Goal: Navigation & Orientation: Find specific page/section

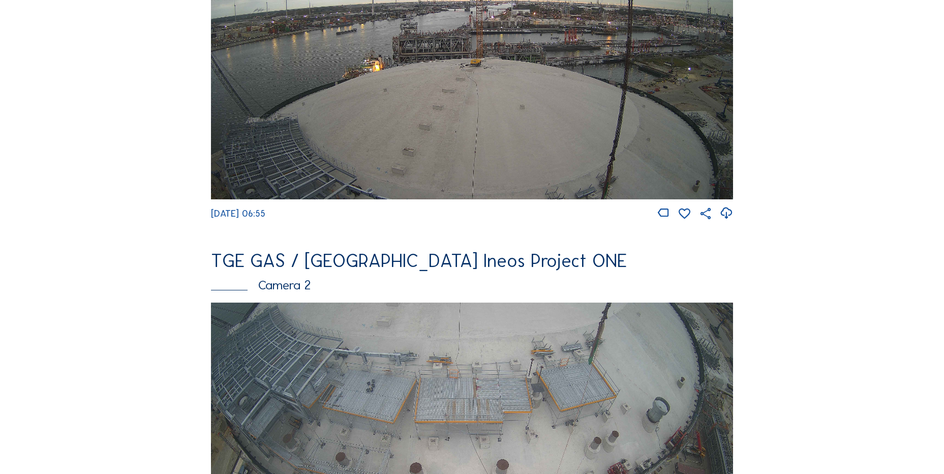
scroll to position [203, 0]
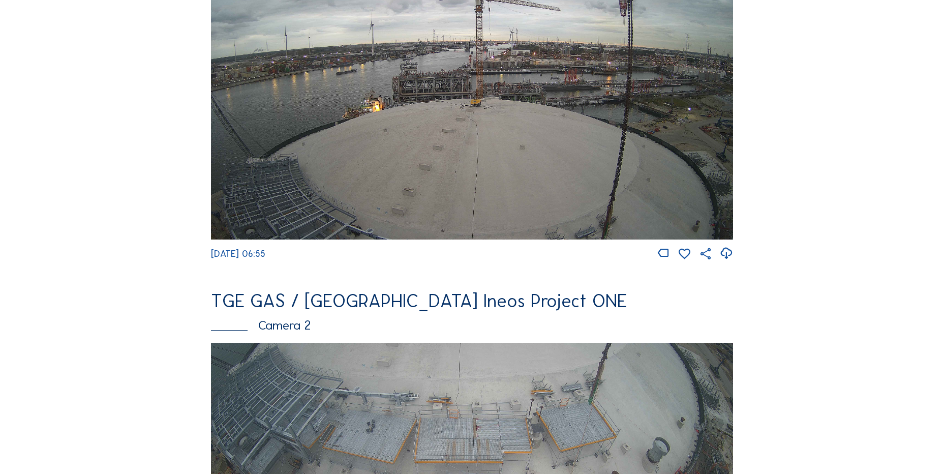
click at [732, 256] on icon at bounding box center [726, 253] width 14 height 17
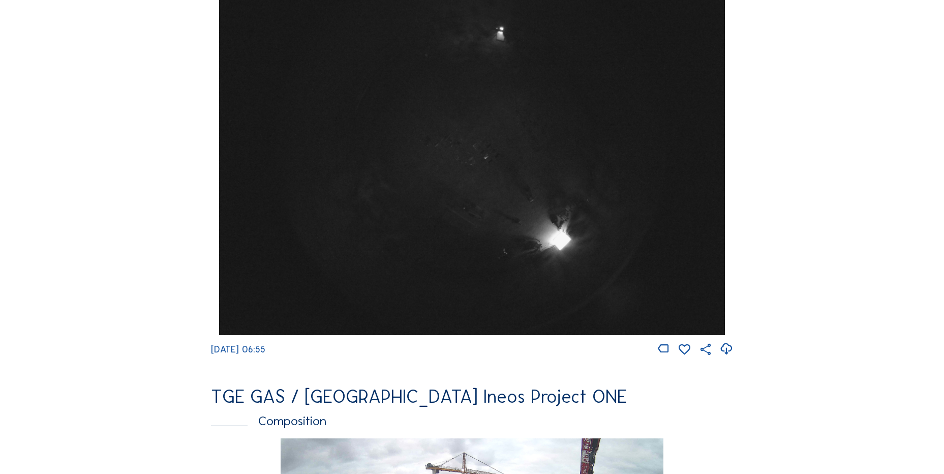
scroll to position [864, 0]
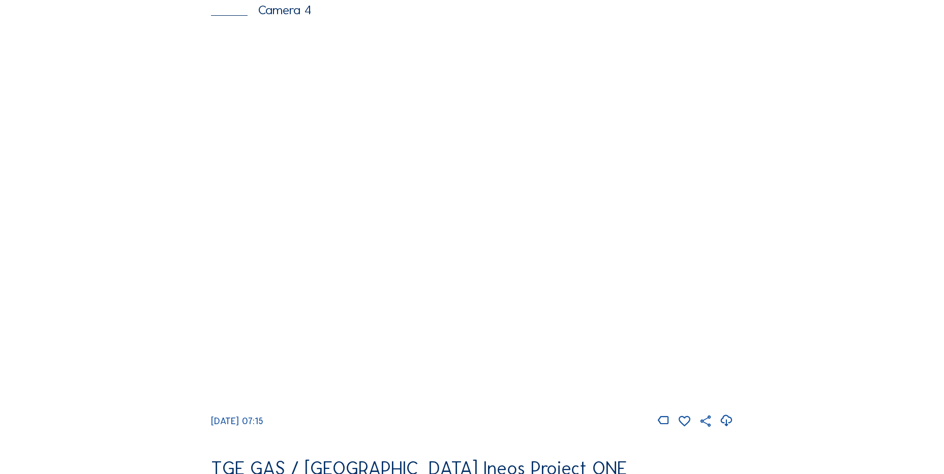
scroll to position [1017, 0]
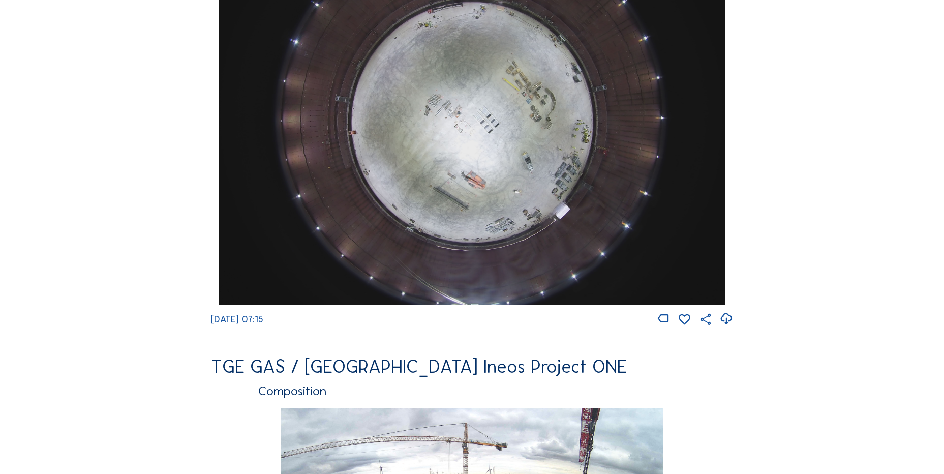
drag, startPoint x: 729, startPoint y: 325, endPoint x: 550, endPoint y: 346, distance: 180.7
click at [729, 325] on icon at bounding box center [726, 319] width 14 height 17
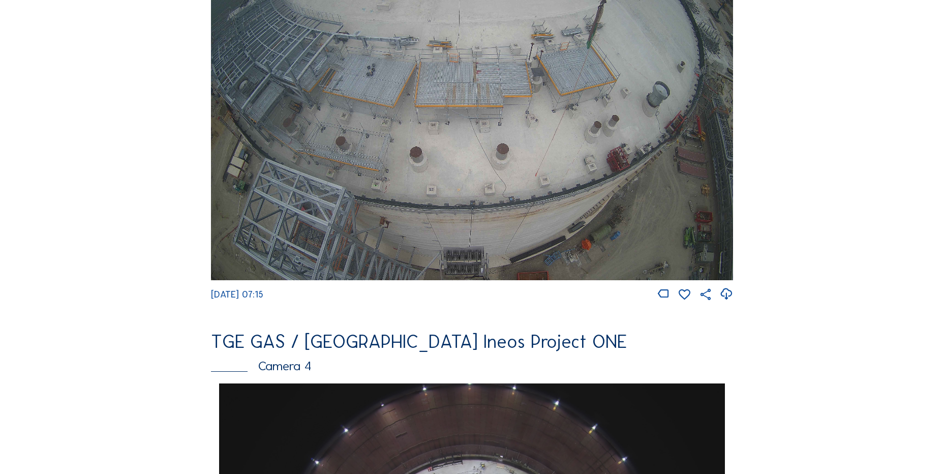
scroll to position [407, 0]
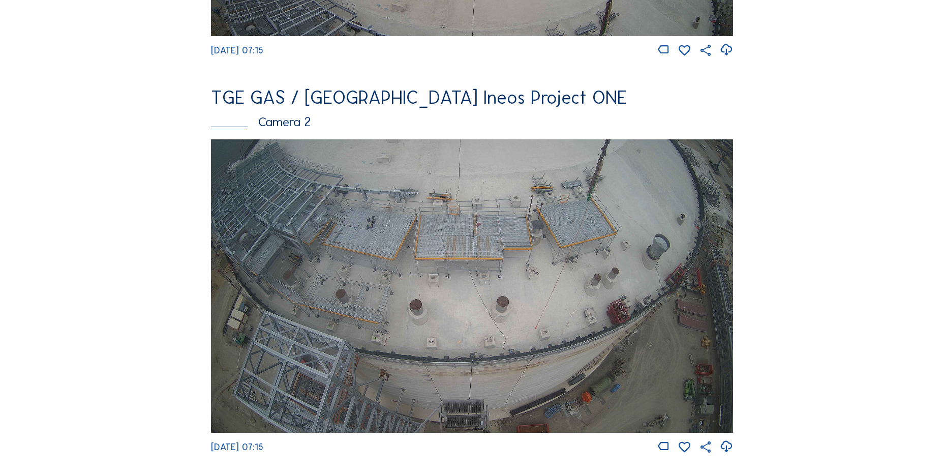
click at [728, 451] on icon at bounding box center [726, 446] width 14 height 17
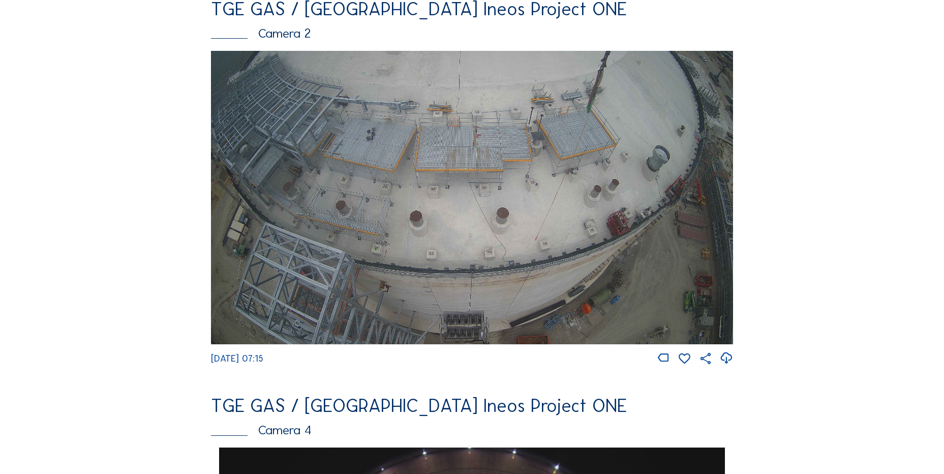
scroll to position [559, 0]
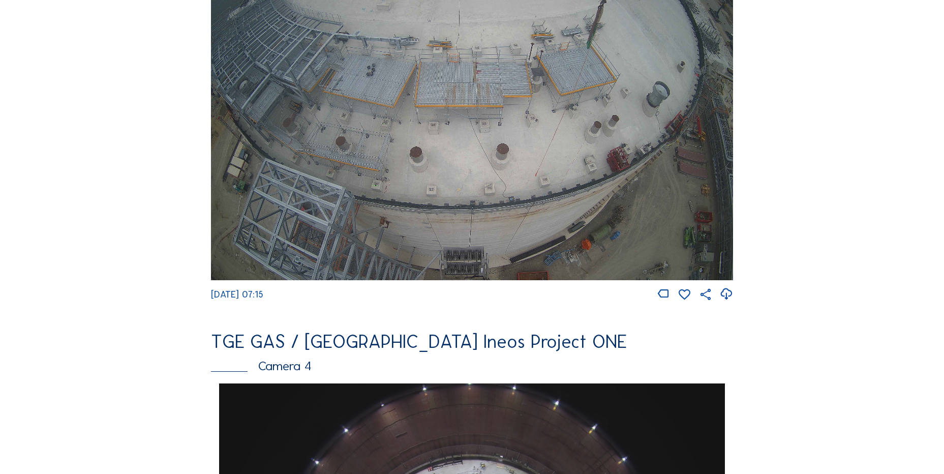
click at [192, 212] on div "Feed Photo Show Map Search Fullscreen TGE GAS / [GEOGRAPHIC_DATA] Ineos Project…" at bounding box center [472, 387] width 708 height 1760
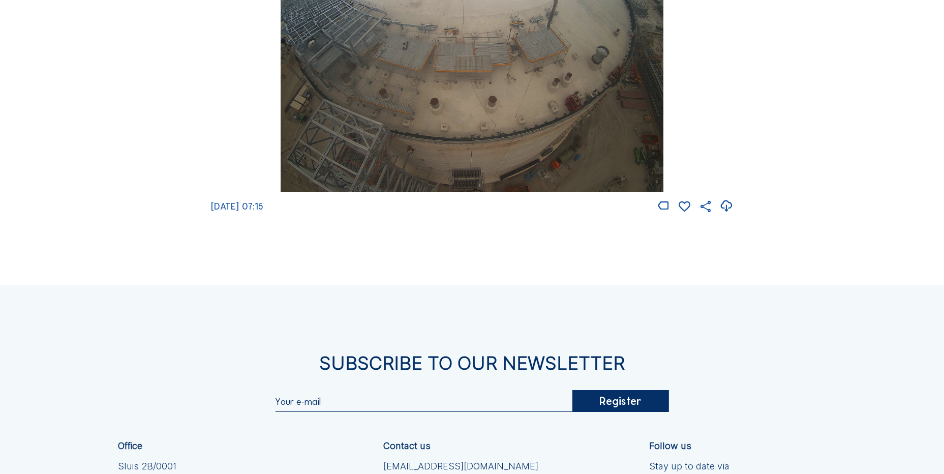
scroll to position [1627, 0]
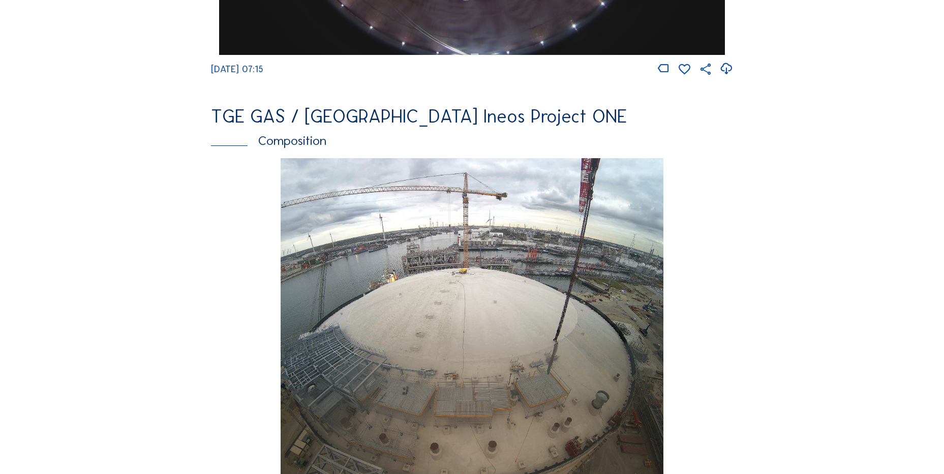
scroll to position [1119, 0]
